Goal: Information Seeking & Learning: Learn about a topic

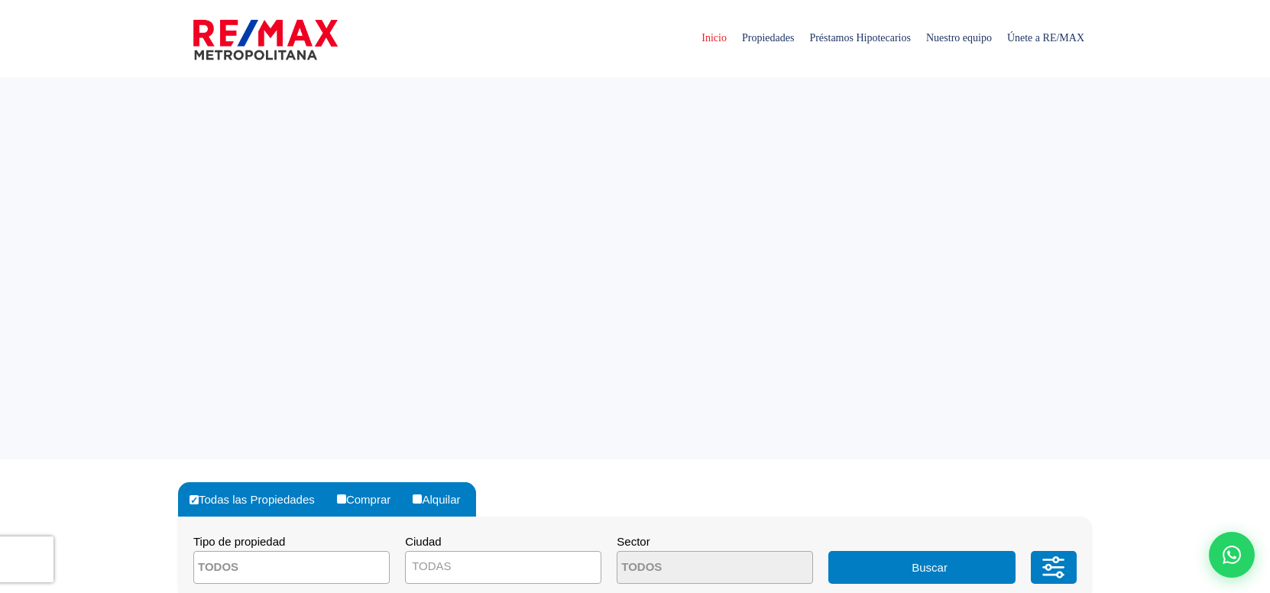
select select
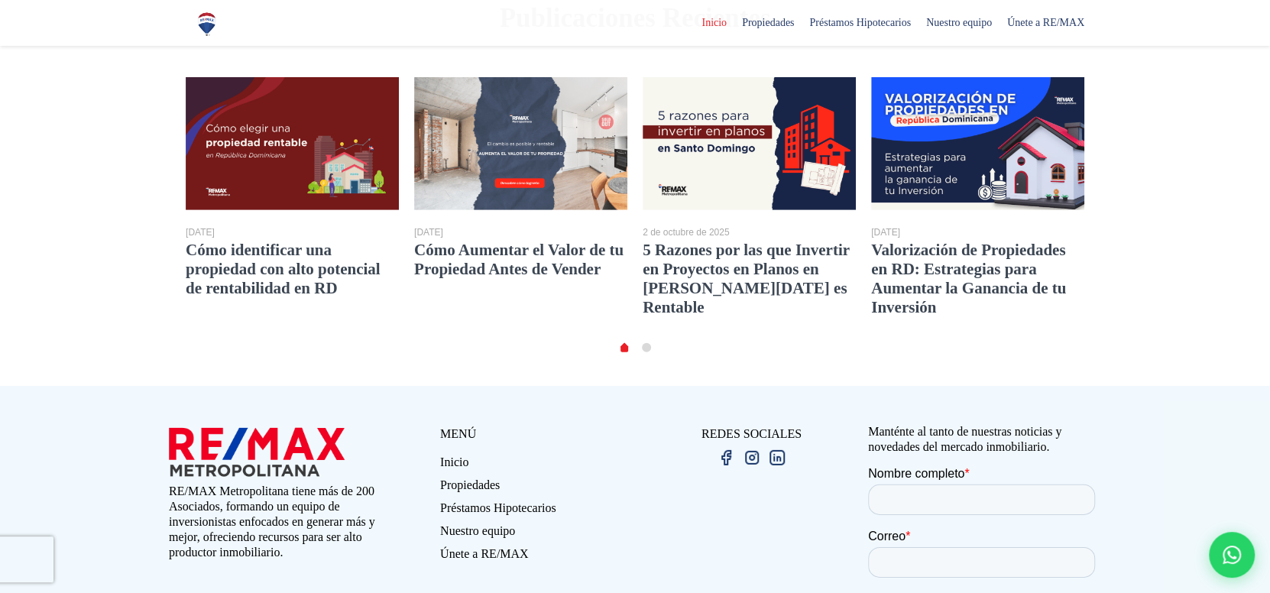
scroll to position [2901, 0]
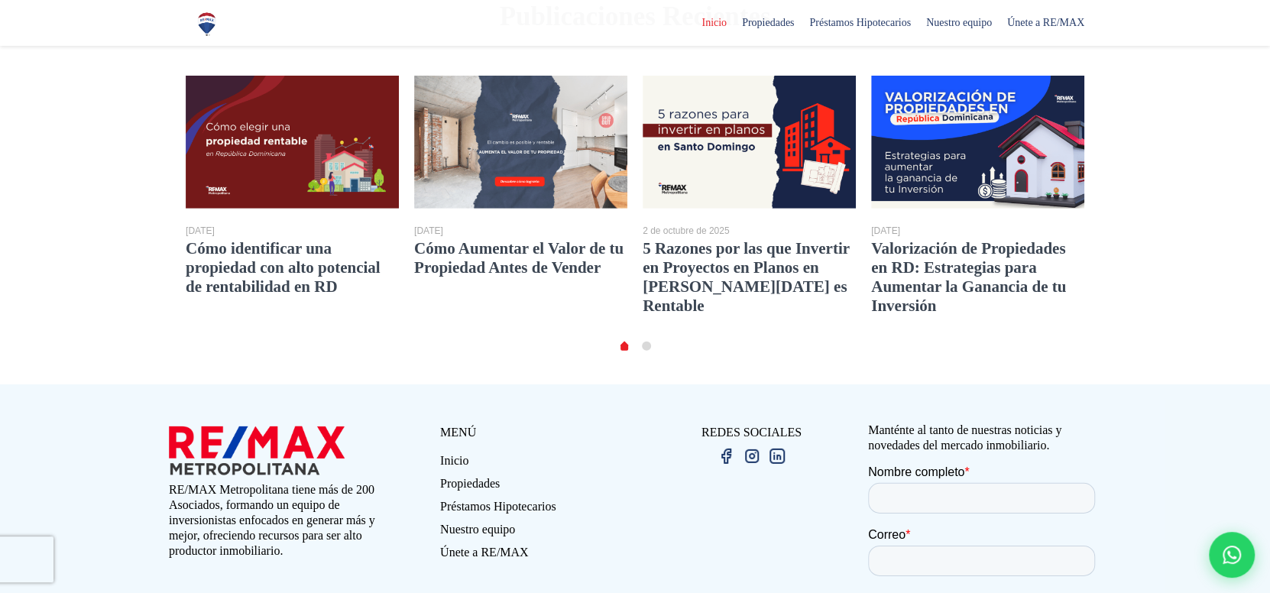
click at [489, 522] on link "Nuestro equipo" at bounding box center [537, 533] width 195 height 23
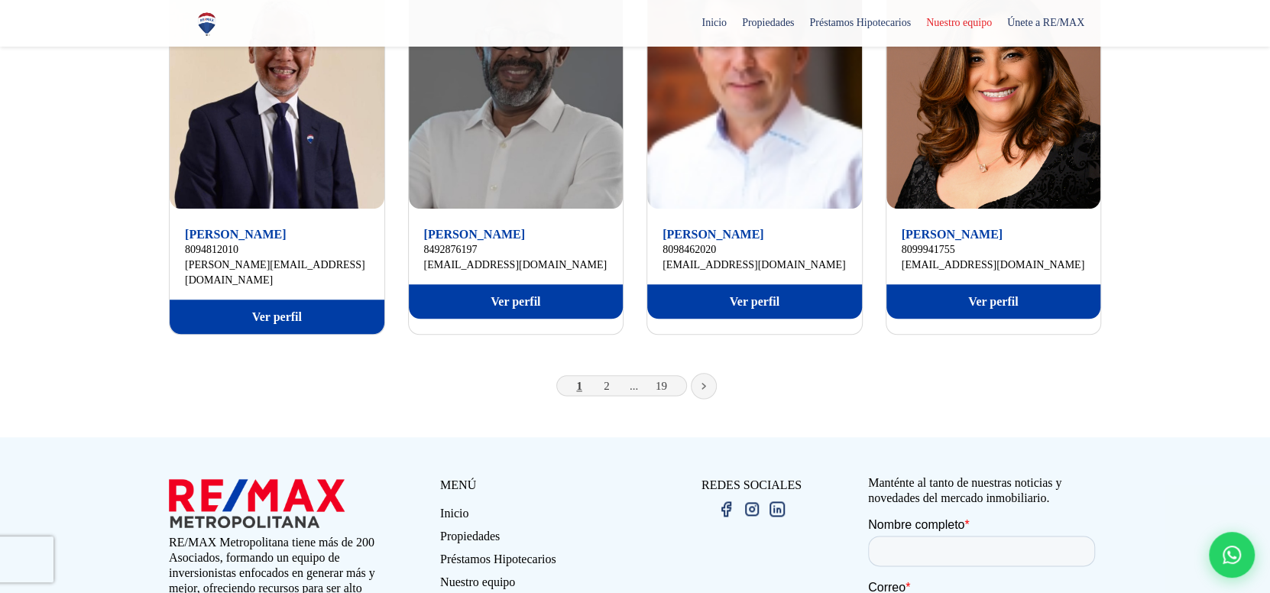
scroll to position [1069, 0]
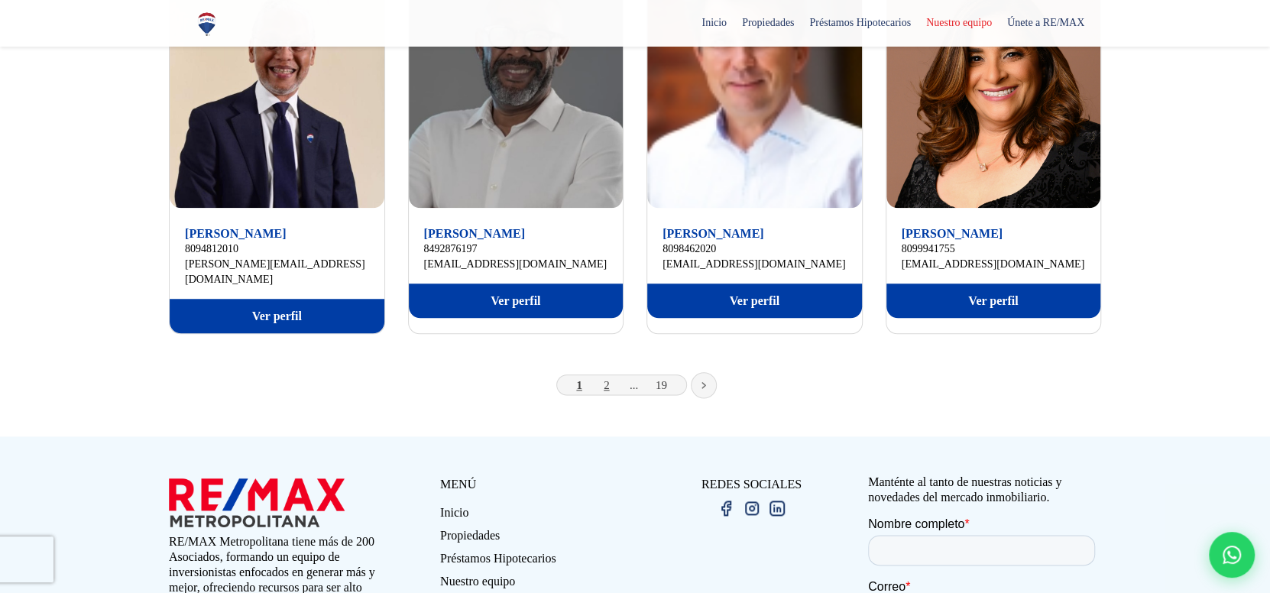
click at [608, 379] on link "2" at bounding box center [607, 385] width 6 height 12
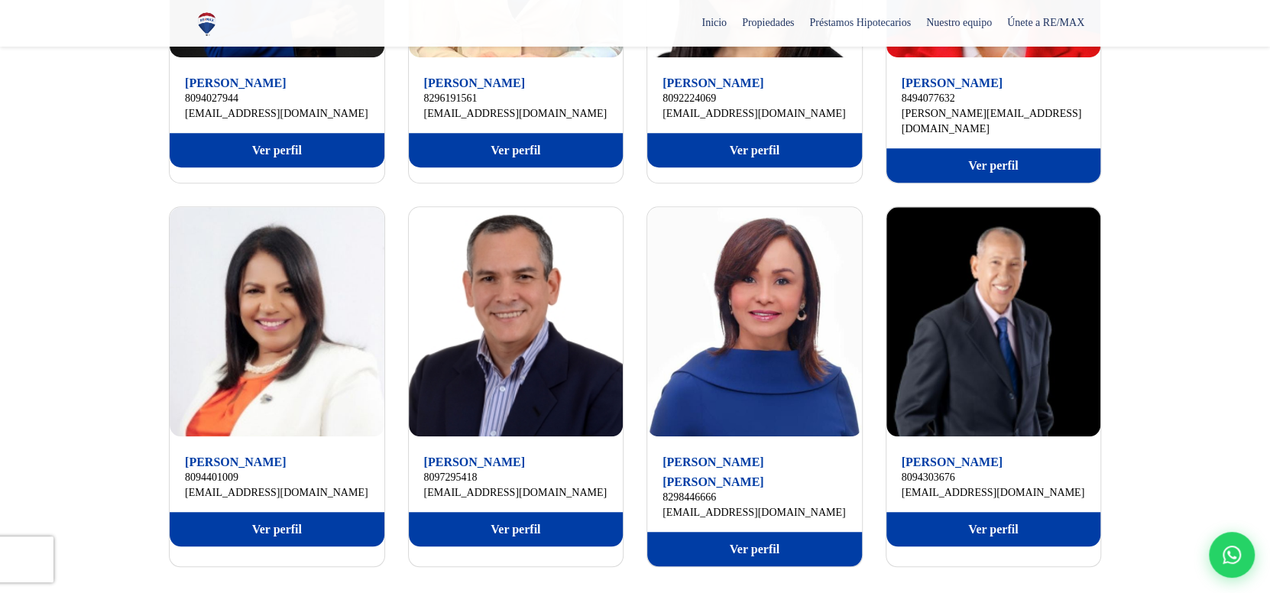
scroll to position [687, 0]
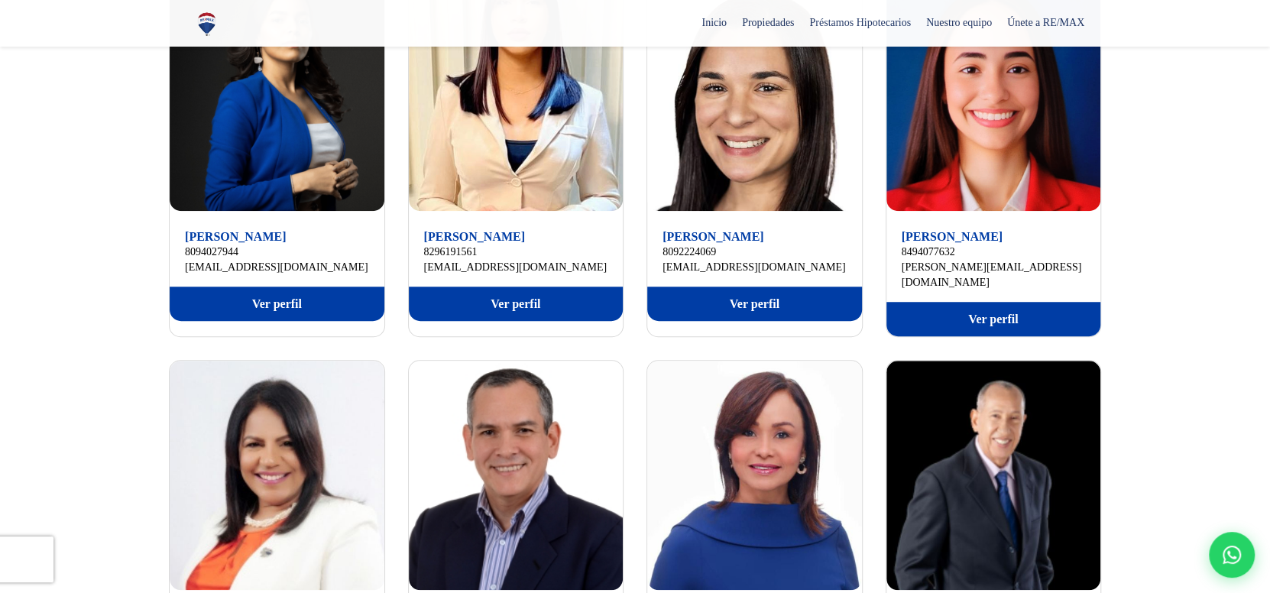
click at [209, 21] on img at bounding box center [206, 24] width 27 height 27
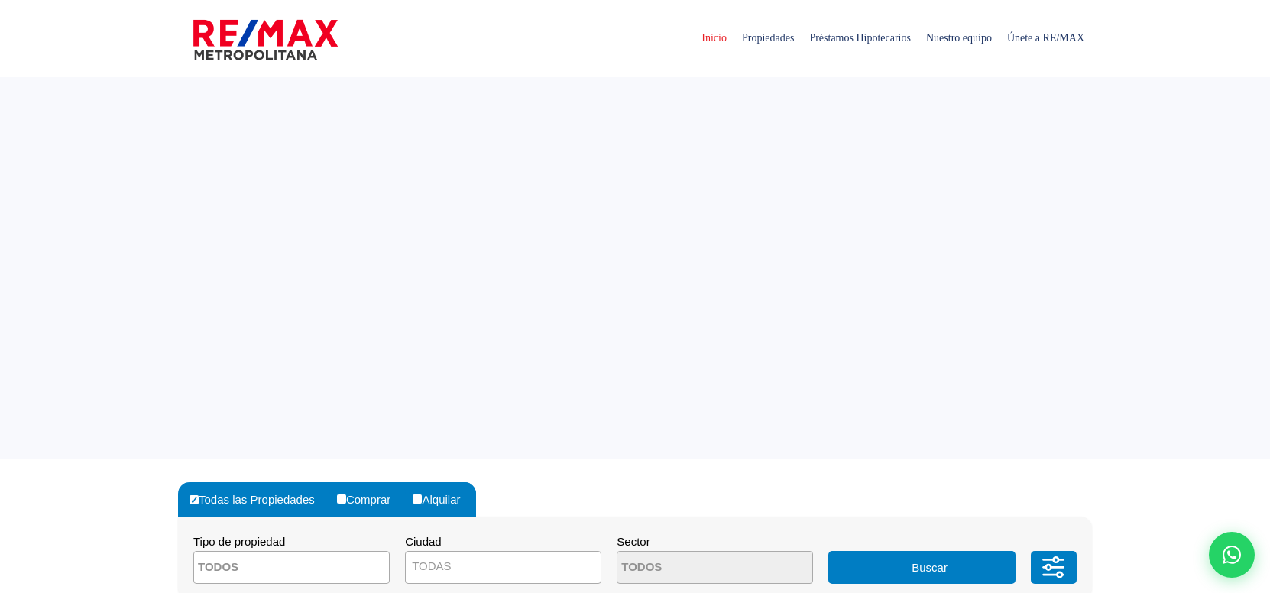
select select
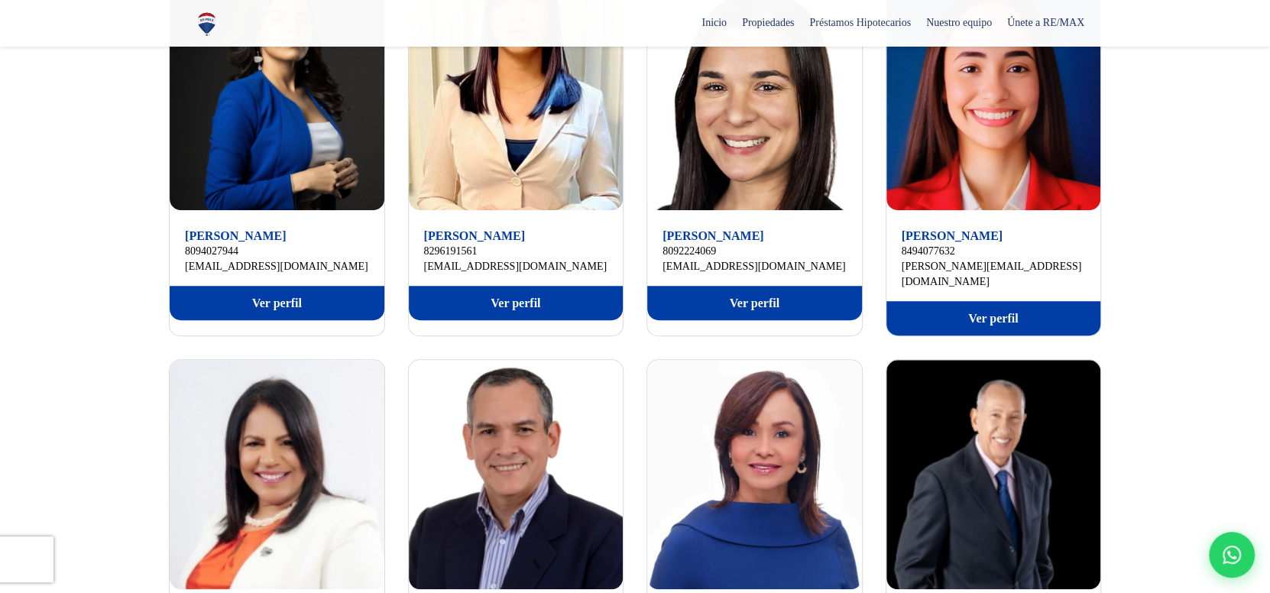
scroll to position [687, 0]
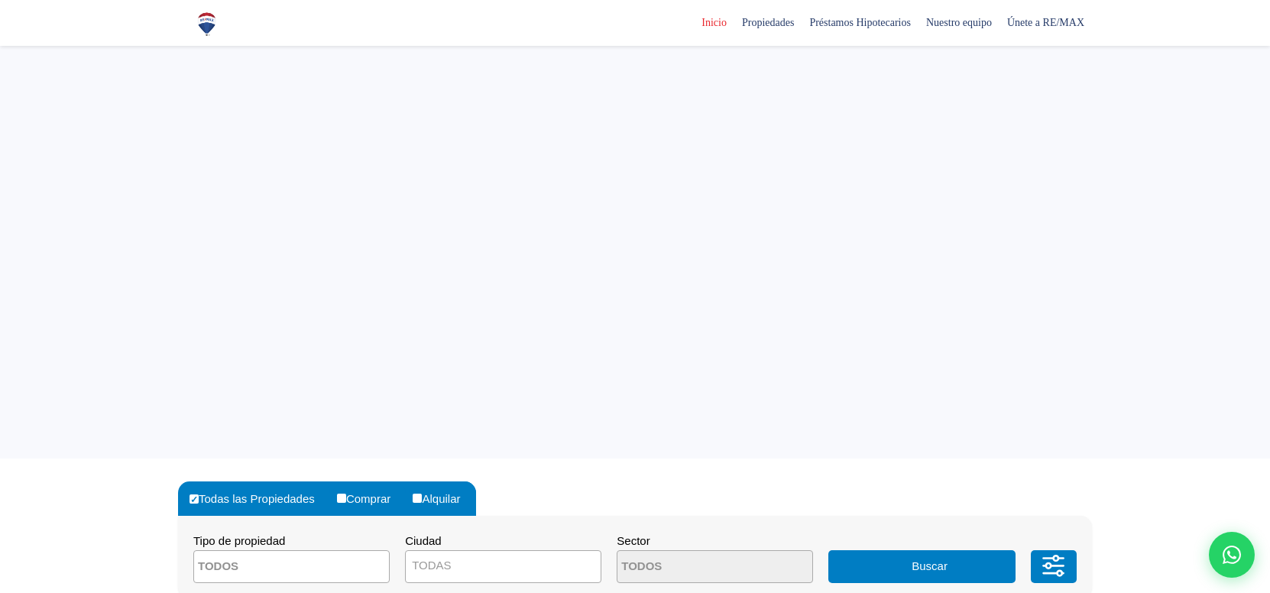
select select
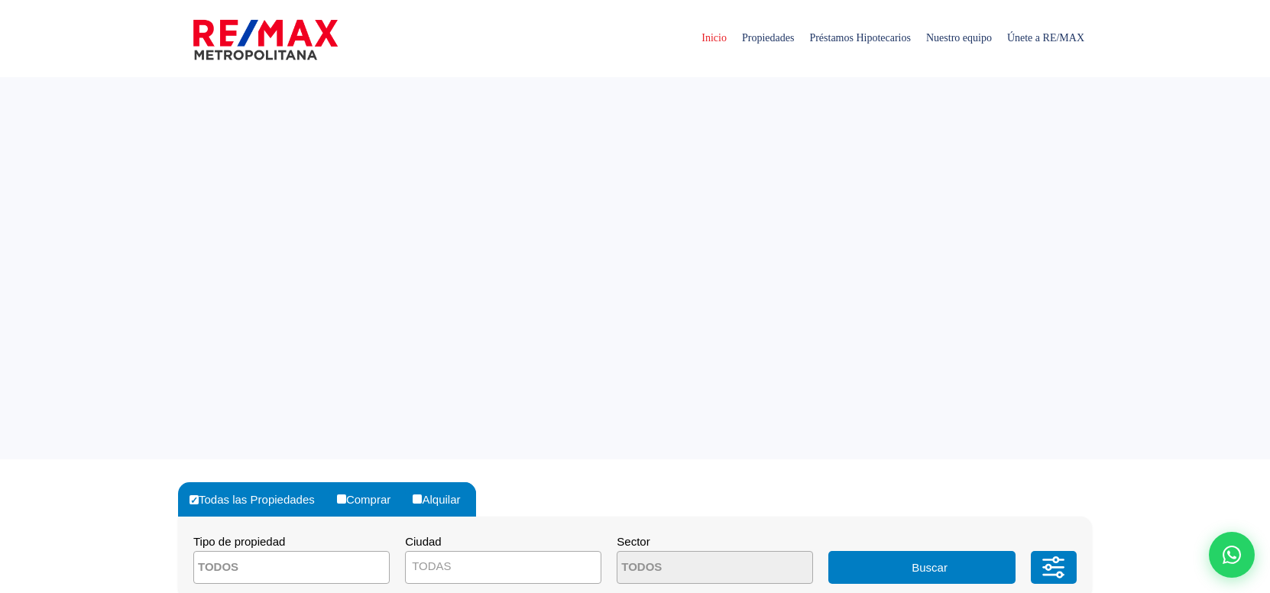
select select
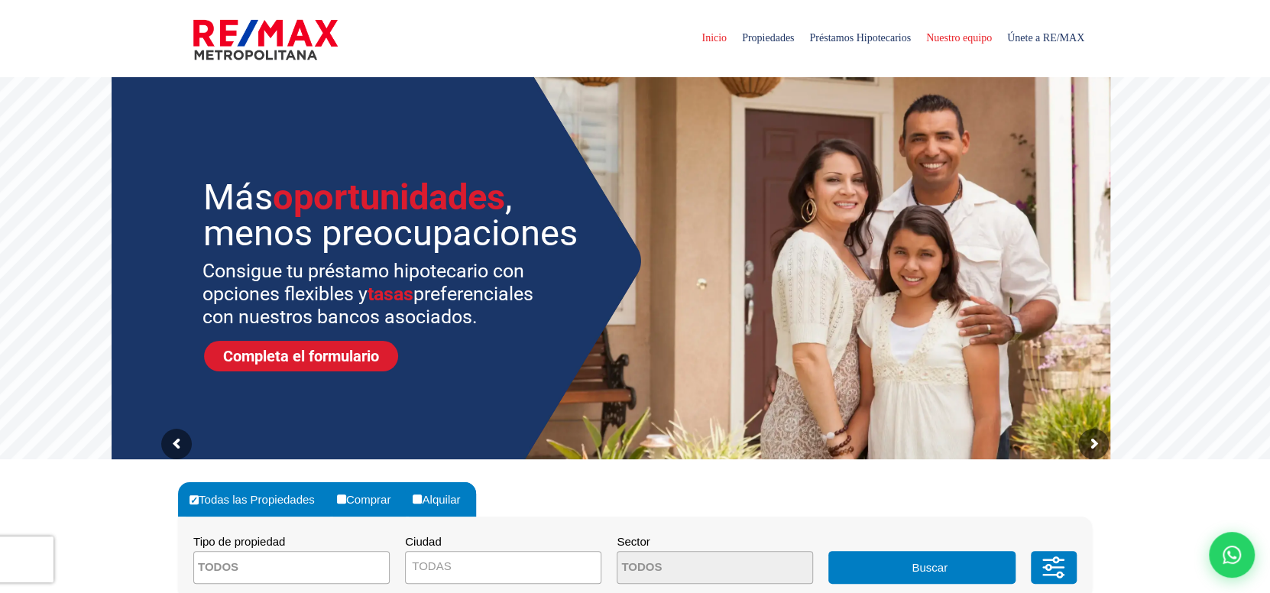
click at [950, 45] on span "Nuestro equipo" at bounding box center [959, 38] width 81 height 46
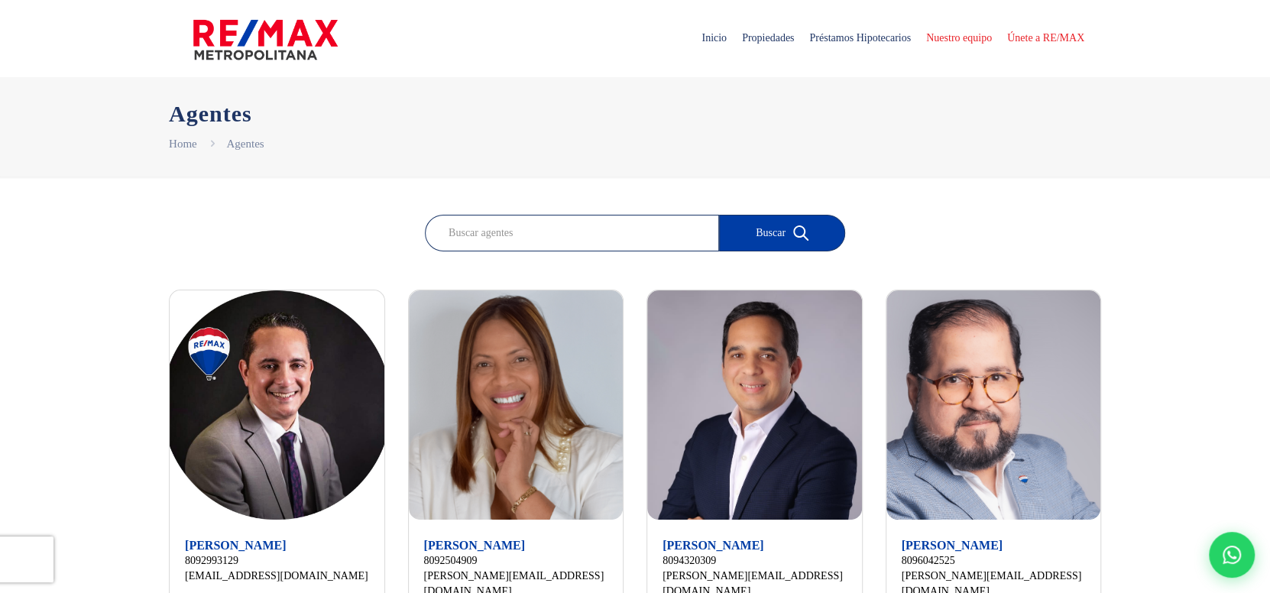
click at [1056, 41] on span "Únete a RE/MAX" at bounding box center [1046, 38] width 92 height 46
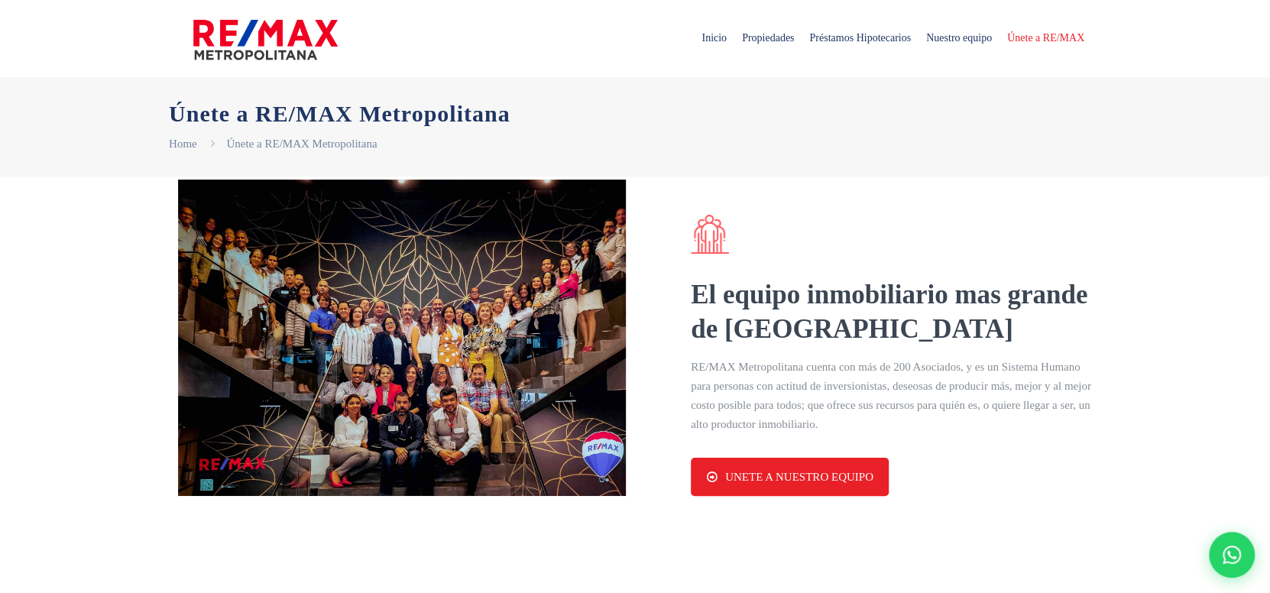
select select "DO"
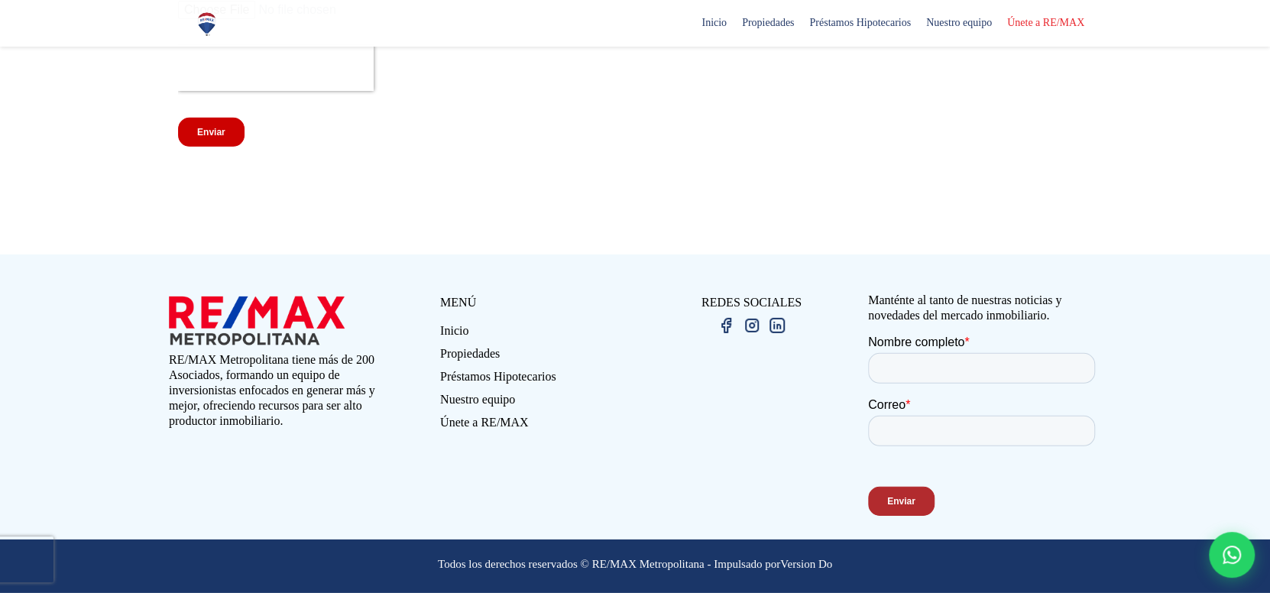
scroll to position [3034, 0]
